Goal: Find specific page/section: Find specific page/section

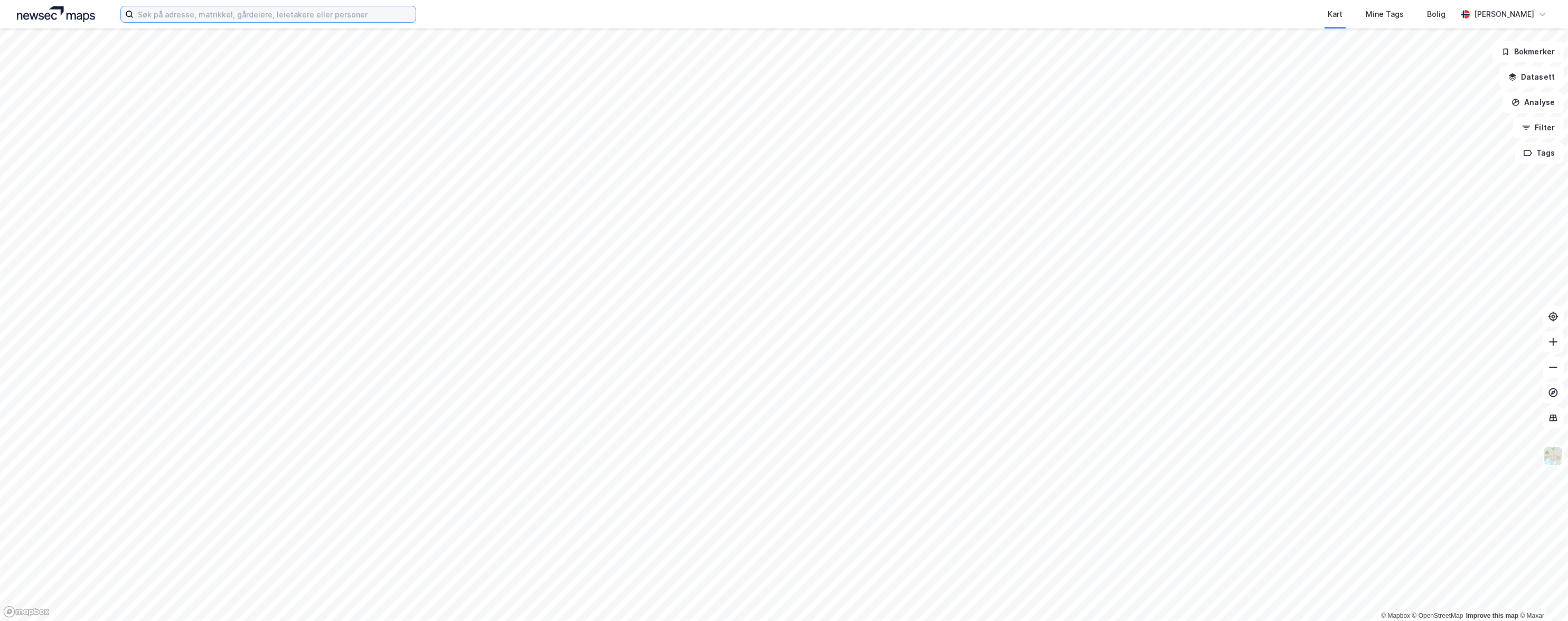
click at [187, 16] on input at bounding box center [274, 15] width 282 height 16
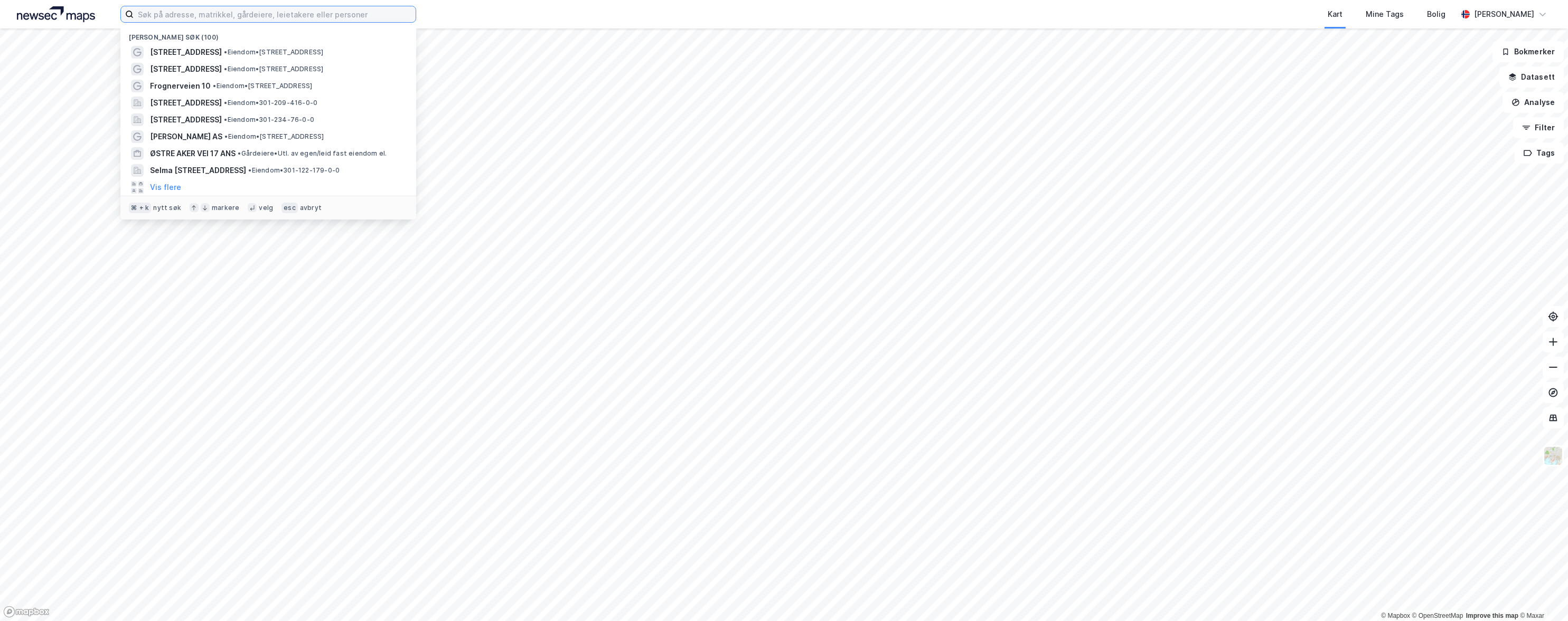
paste input "[STREET_ADDRESS]"
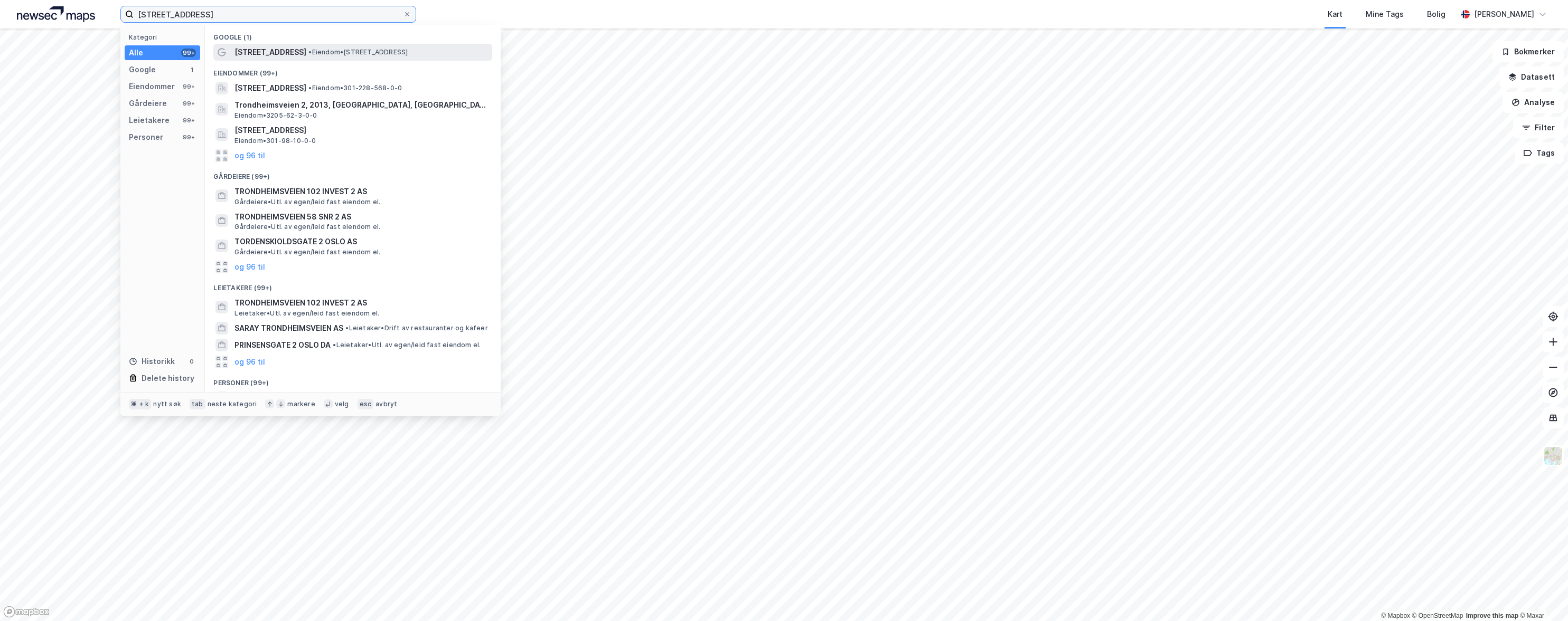
type input "[STREET_ADDRESS]"
click at [225, 45] on div "[STREET_ADDRESS] • Eiendom • [STREET_ADDRESS]" at bounding box center [352, 52] width 279 height 17
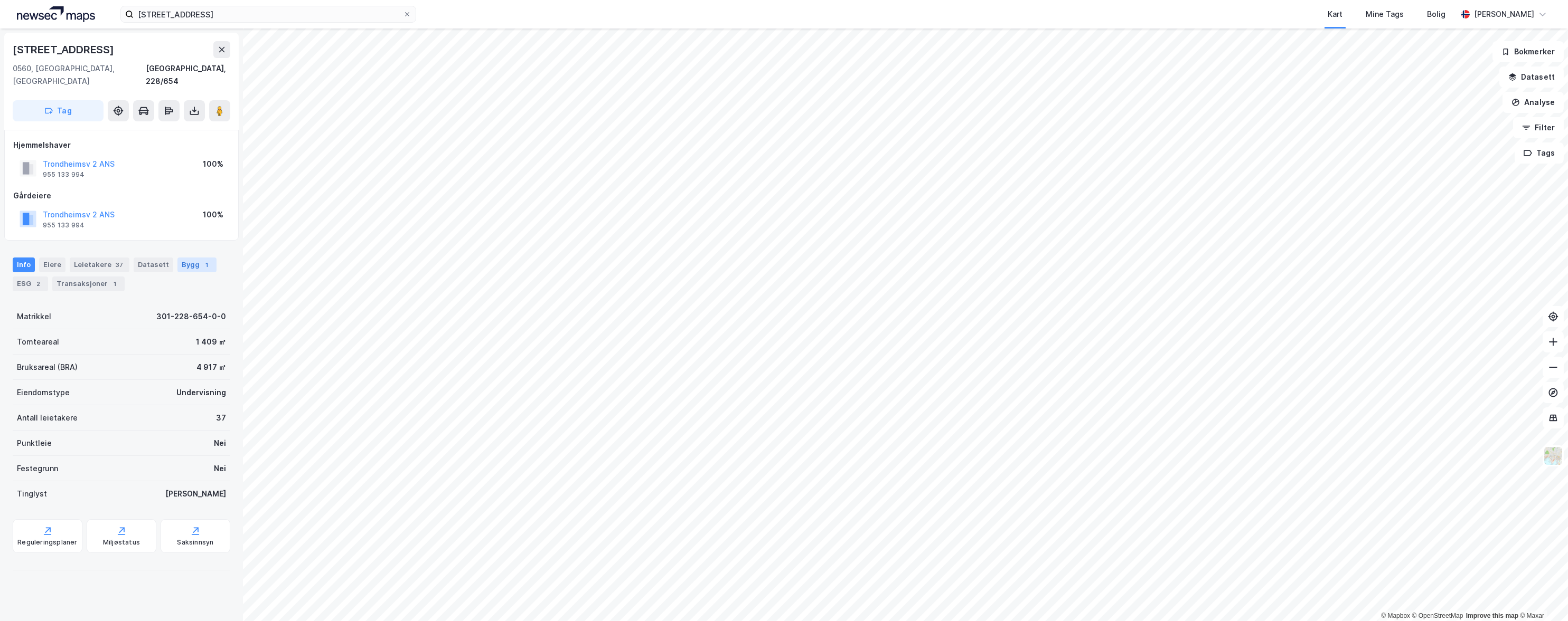
click at [183, 258] on div "Bygg 1" at bounding box center [197, 265] width 39 height 15
